Goal: Download file/media

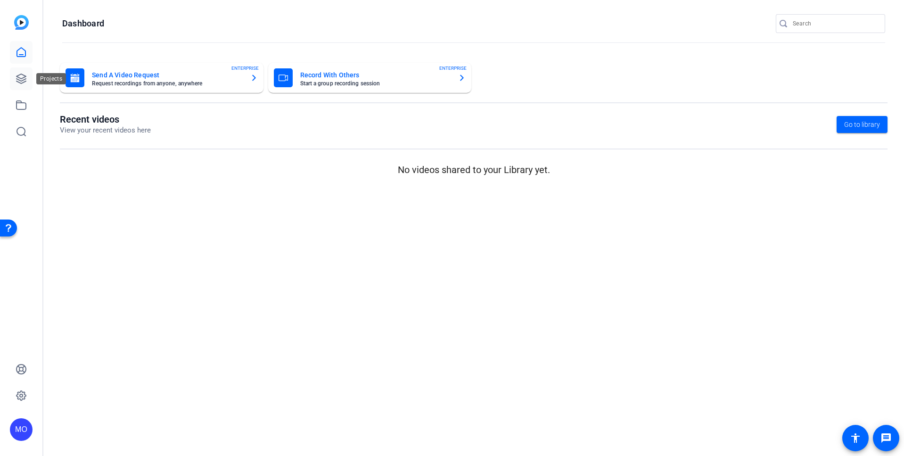
click at [26, 78] on icon at bounding box center [21, 78] width 11 height 11
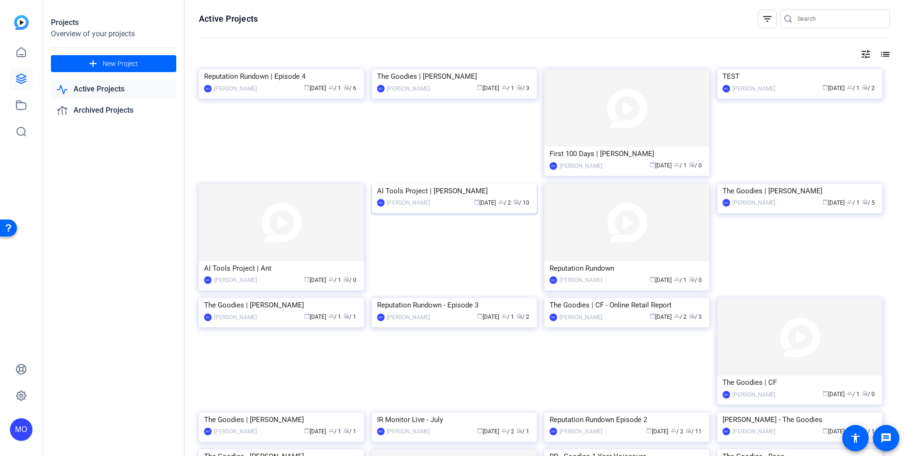
click at [490, 184] on img at bounding box center [454, 184] width 165 height 0
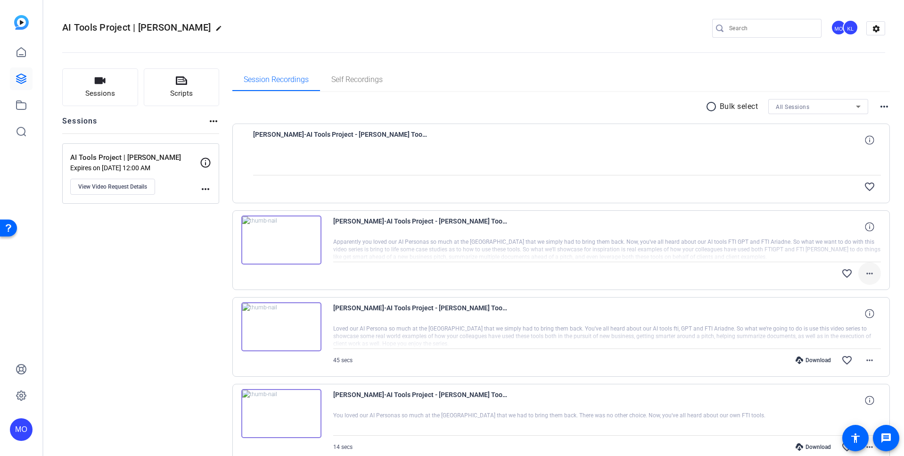
click at [866, 274] on mat-icon "more_horiz" at bounding box center [869, 273] width 11 height 11
click at [164, 261] on div at bounding box center [452, 228] width 904 height 456
click at [23, 55] on icon at bounding box center [21, 52] width 8 height 9
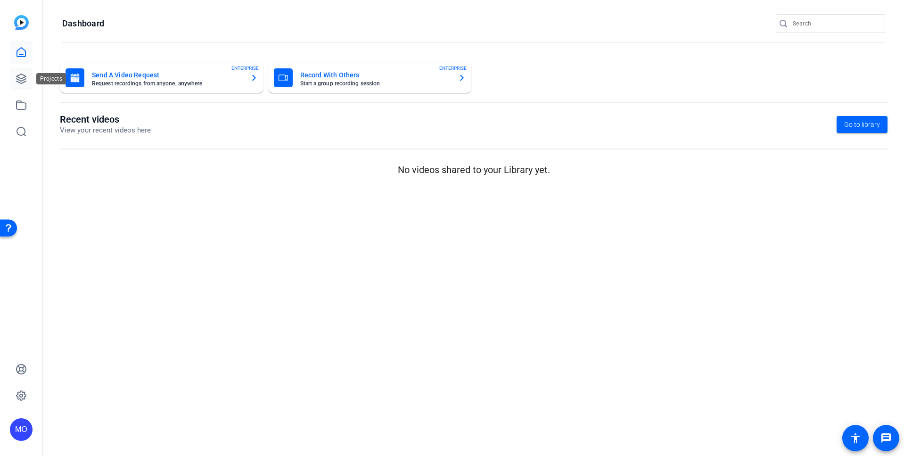
click at [19, 81] on icon at bounding box center [21, 78] width 11 height 11
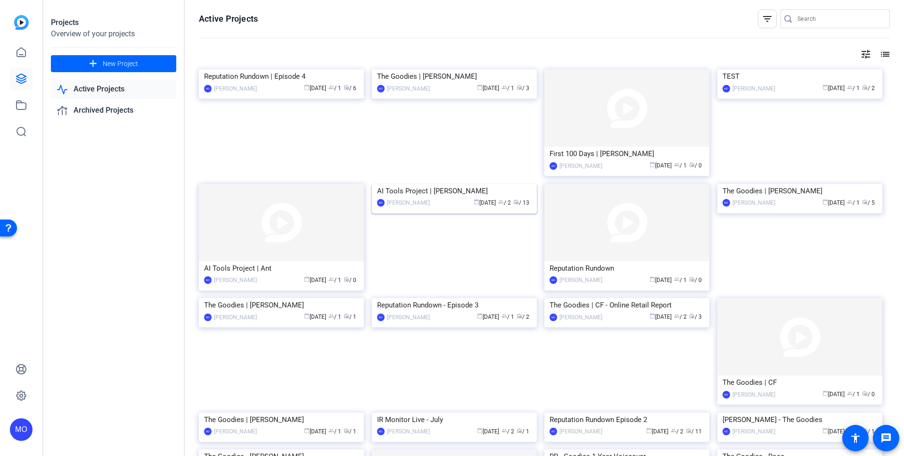
click at [457, 184] on img at bounding box center [454, 184] width 165 height 0
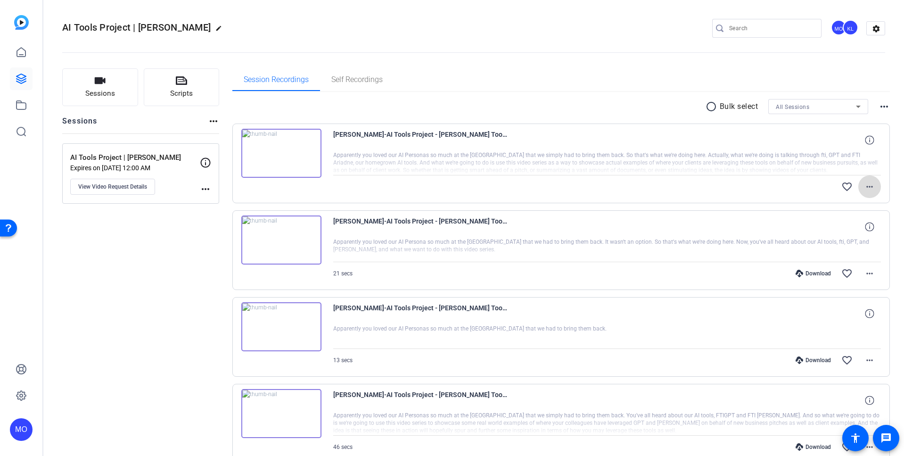
click at [872, 189] on span at bounding box center [869, 186] width 23 height 23
click at [876, 105] on div at bounding box center [452, 228] width 904 height 456
click at [878, 108] on mat-icon "more_horiz" at bounding box center [883, 106] width 11 height 11
click at [869, 88] on div at bounding box center [452, 228] width 904 height 456
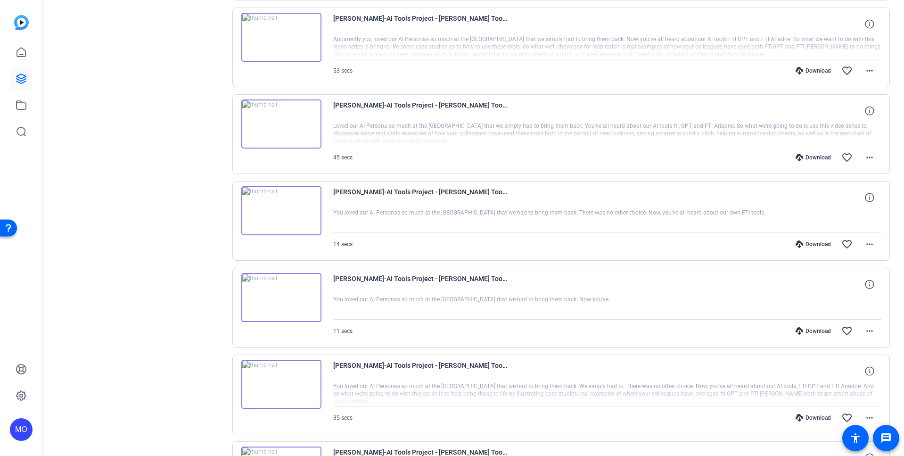
scroll to position [587, 0]
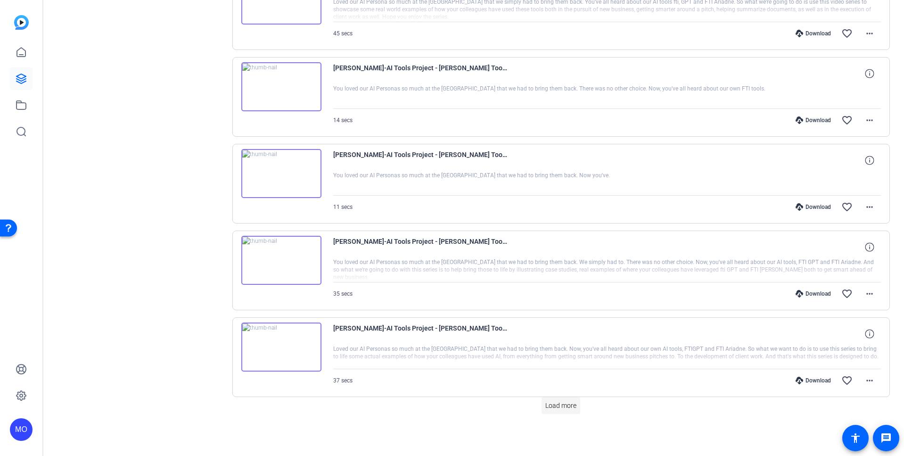
click at [557, 403] on span "Load more" at bounding box center [560, 405] width 31 height 10
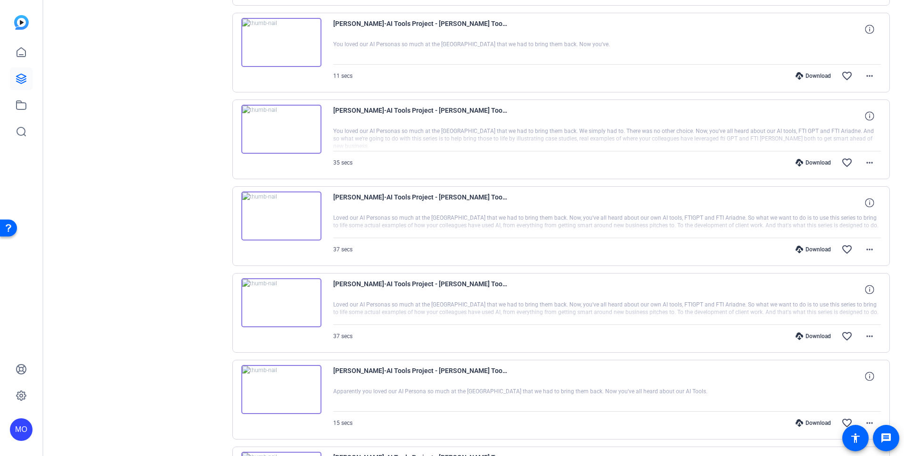
scroll to position [716, 0]
click at [858, 338] on span at bounding box center [869, 337] width 23 height 23
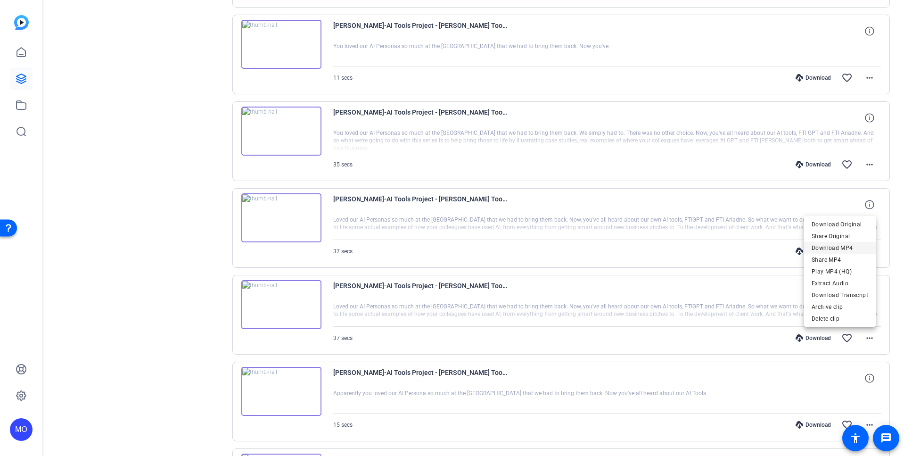
click at [840, 246] on span "Download MP4" at bounding box center [839, 247] width 57 height 11
click at [864, 252] on mat-icon "more_horiz" at bounding box center [869, 250] width 11 height 11
click at [841, 295] on span "Download MP4" at bounding box center [839, 294] width 57 height 11
click at [865, 167] on mat-icon "more_horiz" at bounding box center [869, 164] width 11 height 11
click at [854, 209] on span "Download MP4" at bounding box center [839, 207] width 57 height 11
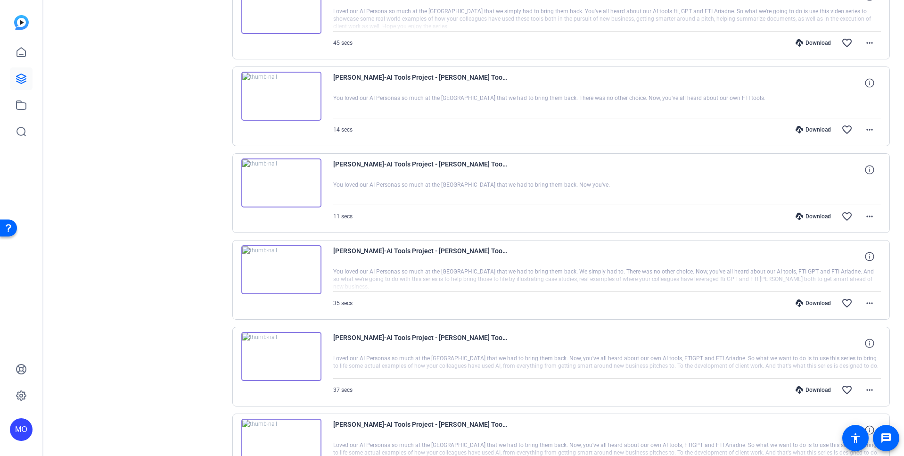
scroll to position [437, 0]
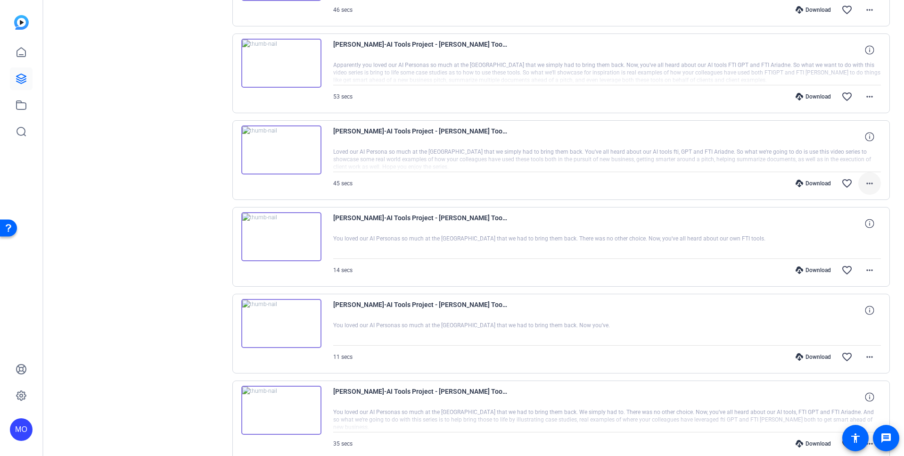
click at [868, 189] on span at bounding box center [869, 183] width 23 height 23
click at [842, 228] on span "Download MP4" at bounding box center [839, 226] width 57 height 11
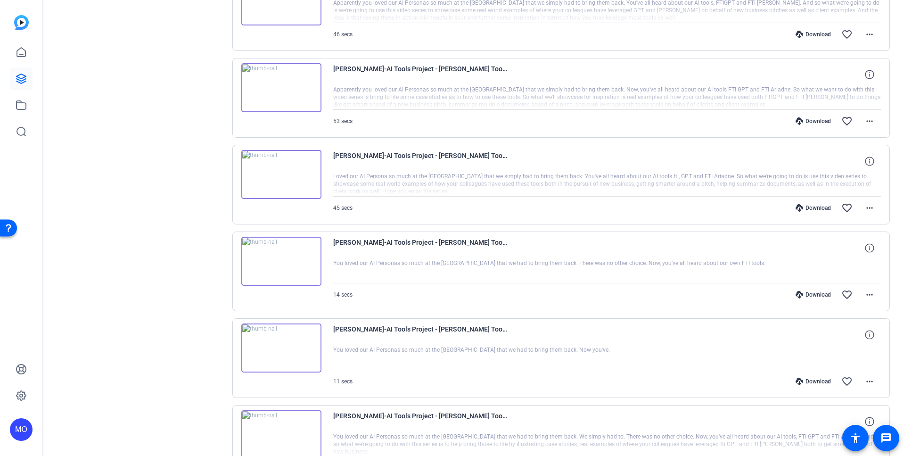
scroll to position [355, 0]
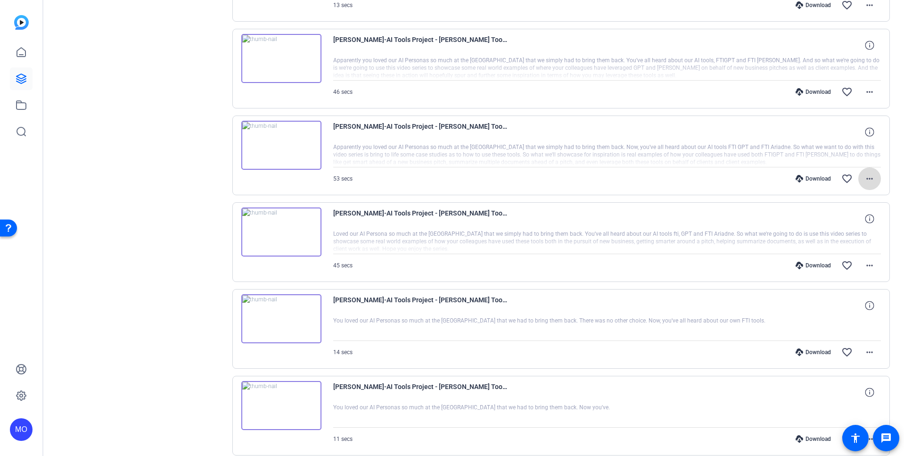
click at [865, 178] on mat-icon "more_horiz" at bounding box center [869, 178] width 11 height 11
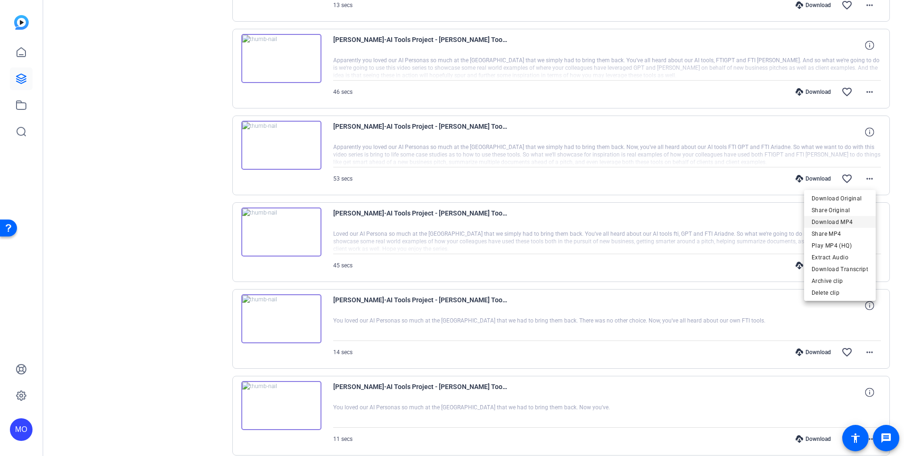
click at [847, 221] on span "Download MP4" at bounding box center [839, 221] width 57 height 11
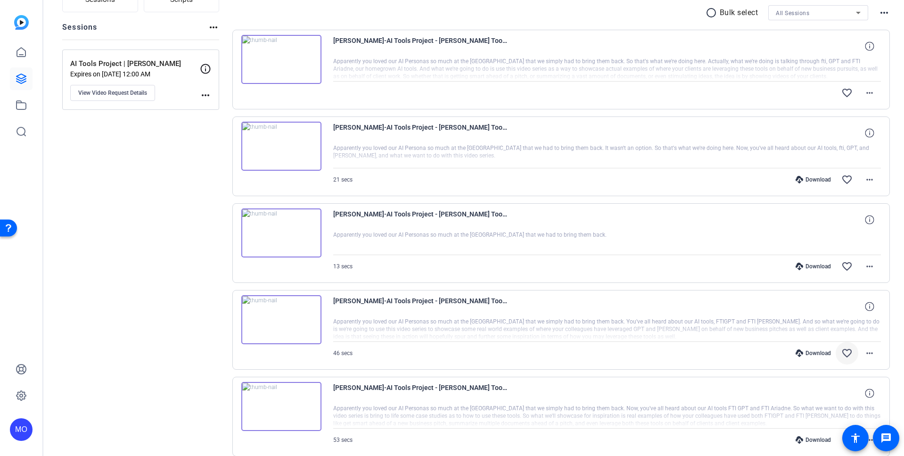
scroll to position [154, 0]
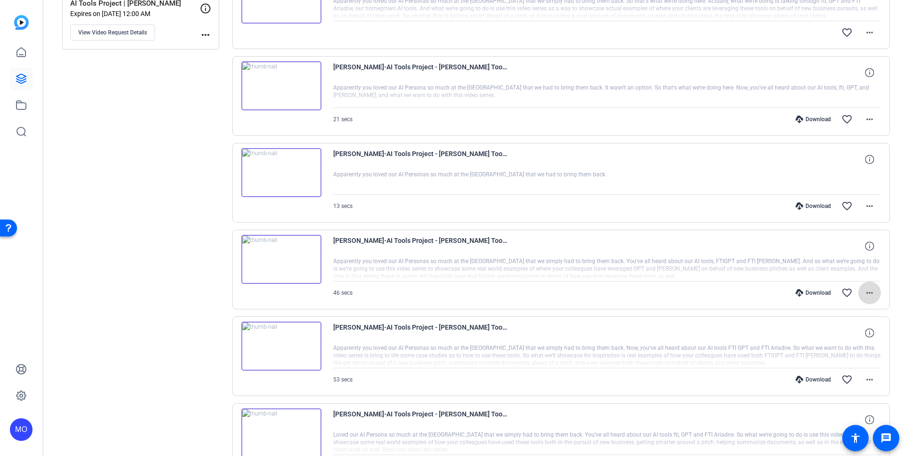
click at [864, 291] on mat-icon "more_horiz" at bounding box center [869, 292] width 11 height 11
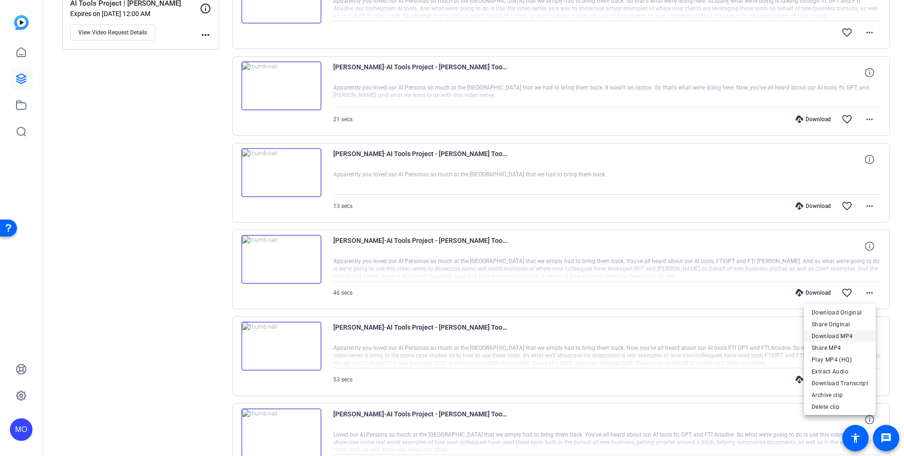
click at [846, 335] on span "Download MP4" at bounding box center [839, 335] width 57 height 11
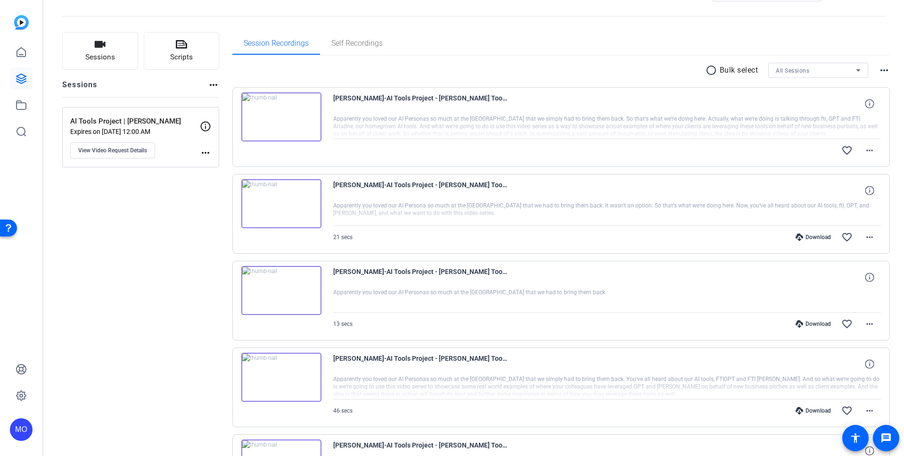
scroll to position [35, 0]
click at [866, 153] on mat-icon "more_horiz" at bounding box center [869, 151] width 11 height 11
click at [893, 191] on div at bounding box center [452, 228] width 904 height 456
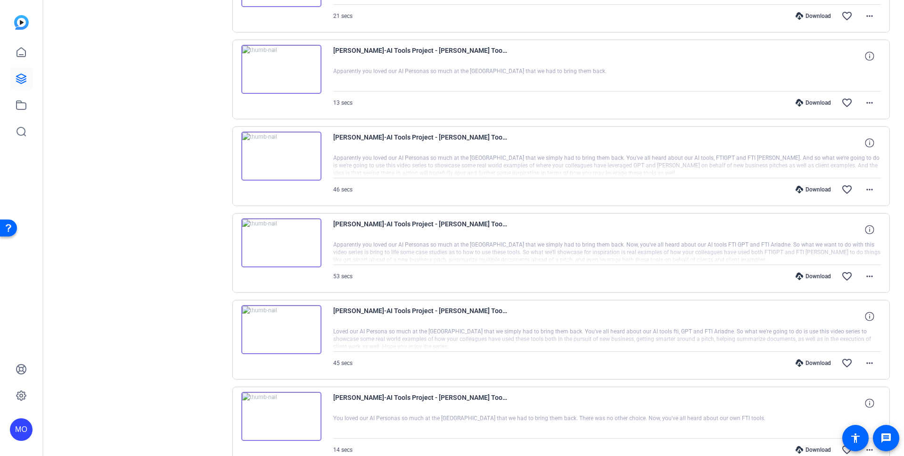
scroll to position [297, 0]
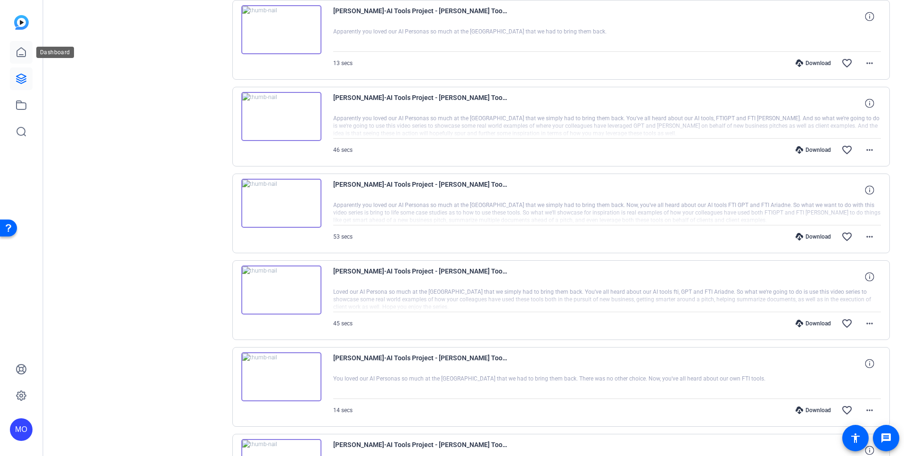
click at [24, 52] on icon at bounding box center [21, 52] width 11 height 11
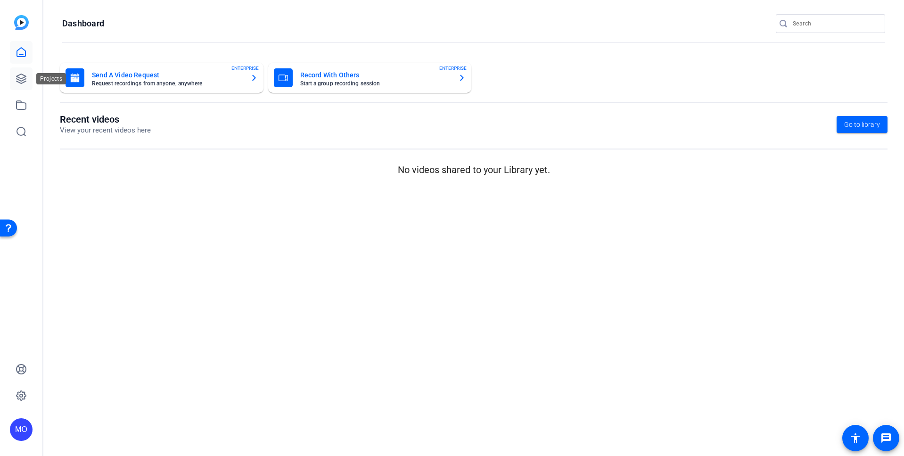
click at [29, 77] on link at bounding box center [21, 78] width 23 height 23
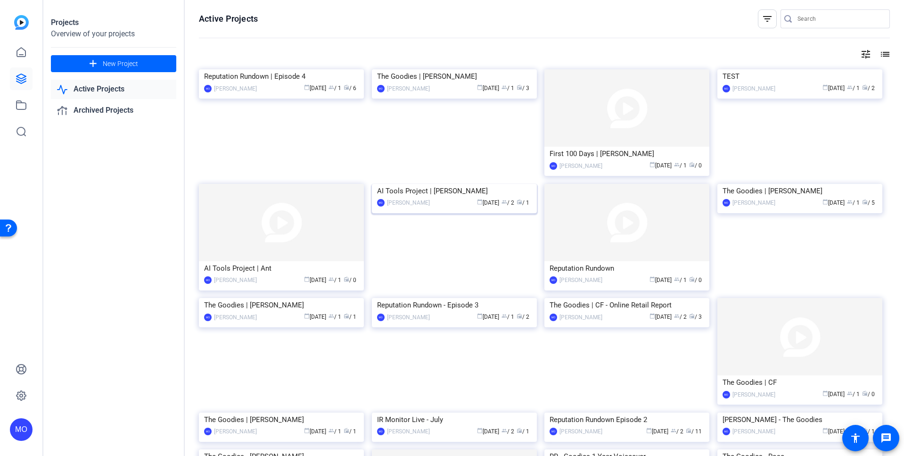
click at [496, 184] on img at bounding box center [454, 184] width 165 height 0
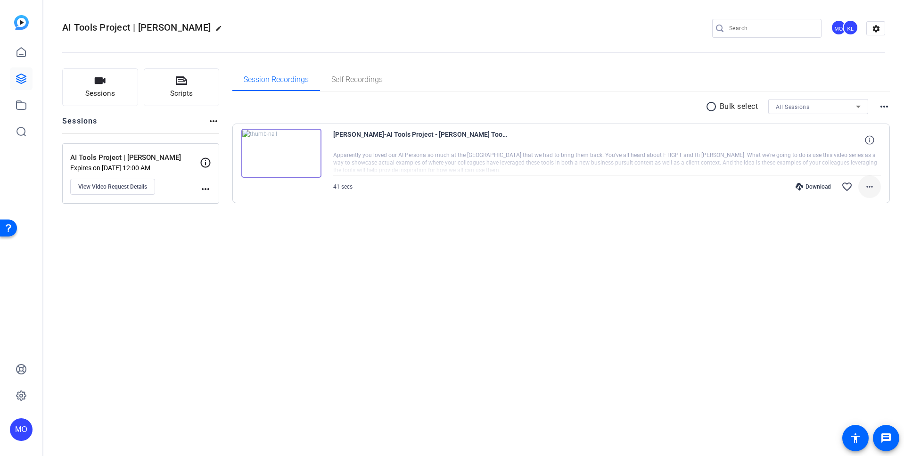
click at [866, 185] on mat-icon "more_horiz" at bounding box center [869, 186] width 11 height 11
click at [851, 230] on span "Download MP4" at bounding box center [844, 229] width 57 height 11
click at [292, 145] on img at bounding box center [281, 153] width 80 height 49
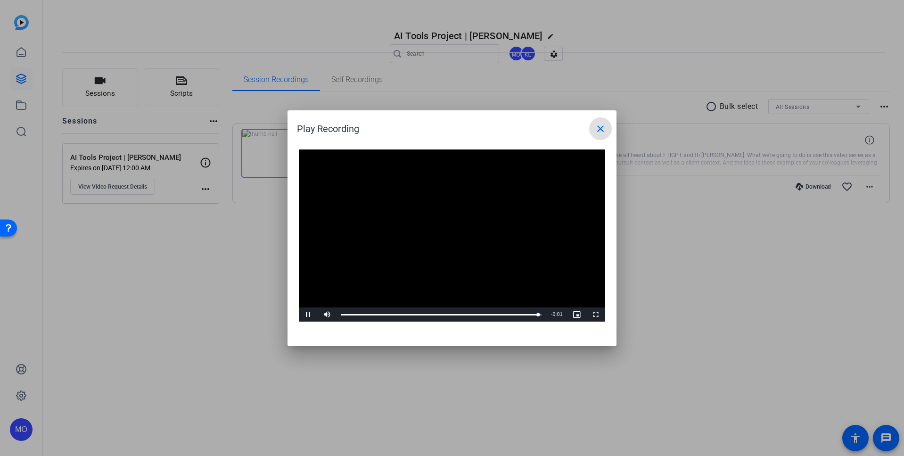
click at [598, 133] on mat-icon "close" at bounding box center [600, 128] width 11 height 11
